Goal: Find specific page/section: Find specific page/section

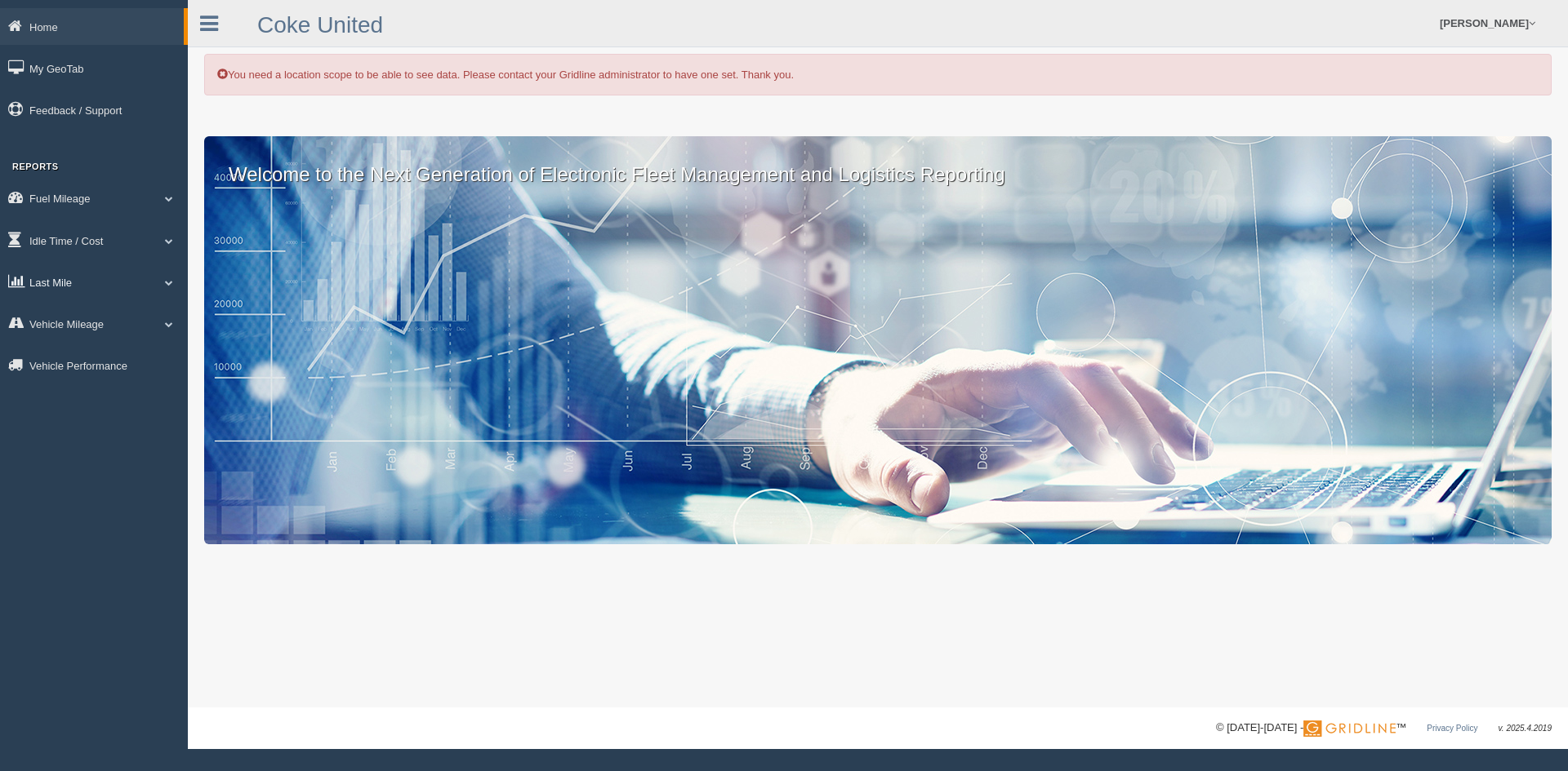
click at [50, 285] on link "Last Mile" at bounding box center [94, 282] width 188 height 37
click at [89, 313] on link "Planned Vs Actual" at bounding box center [107, 320] width 154 height 30
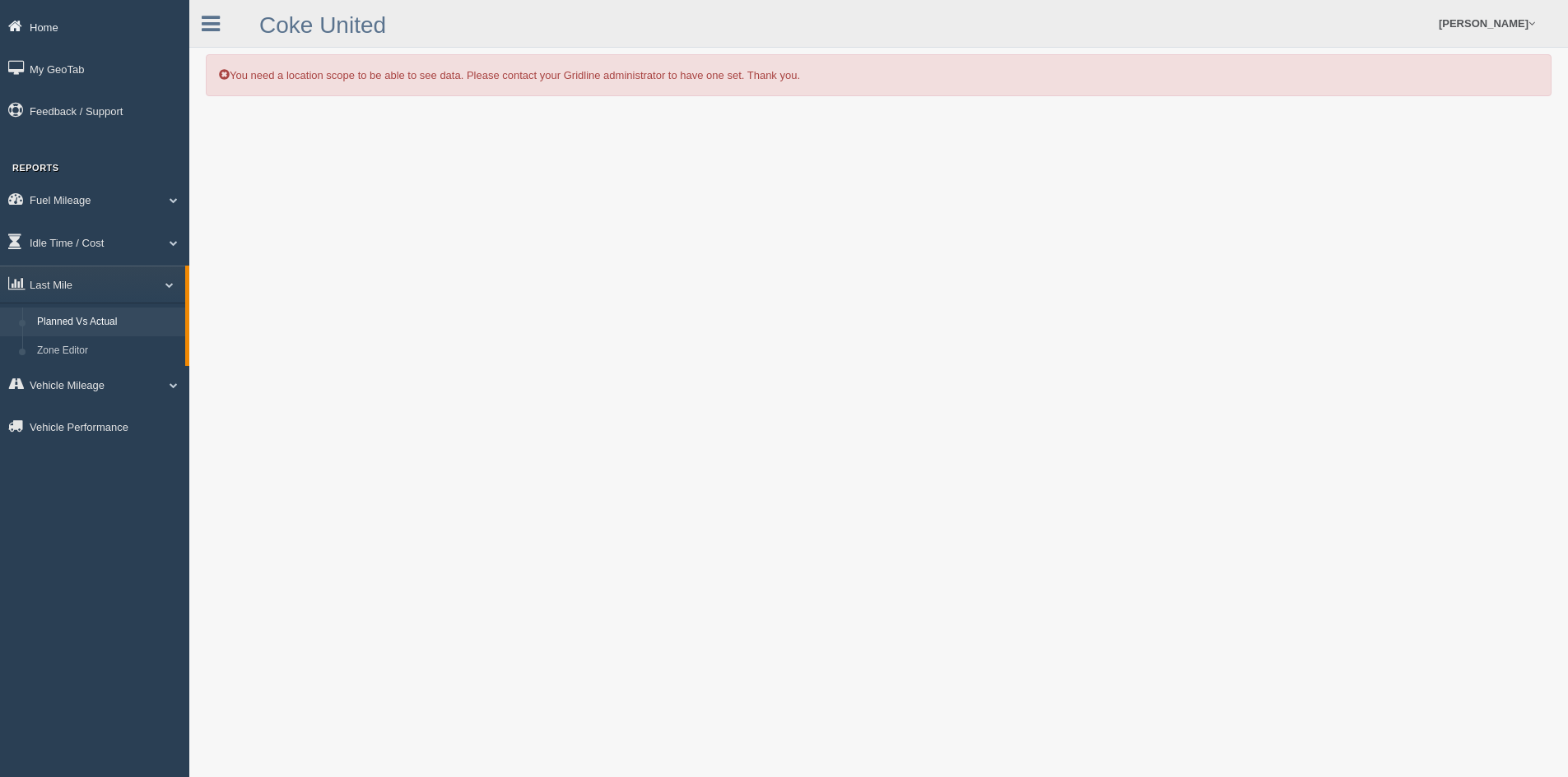
click at [55, 27] on link "Home" at bounding box center [95, 26] width 189 height 37
